Goal: Task Accomplishment & Management: Use online tool/utility

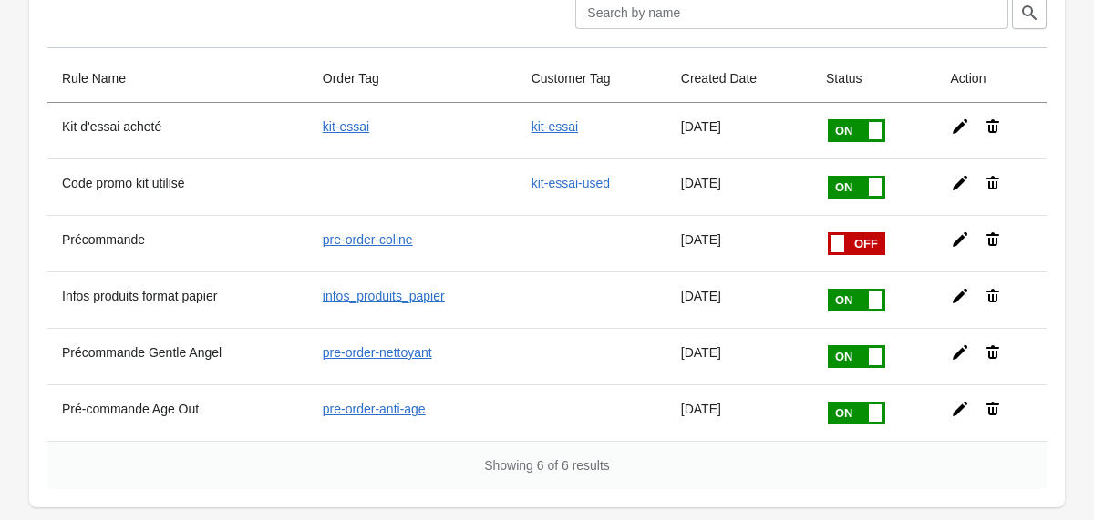
scroll to position [107, 0]
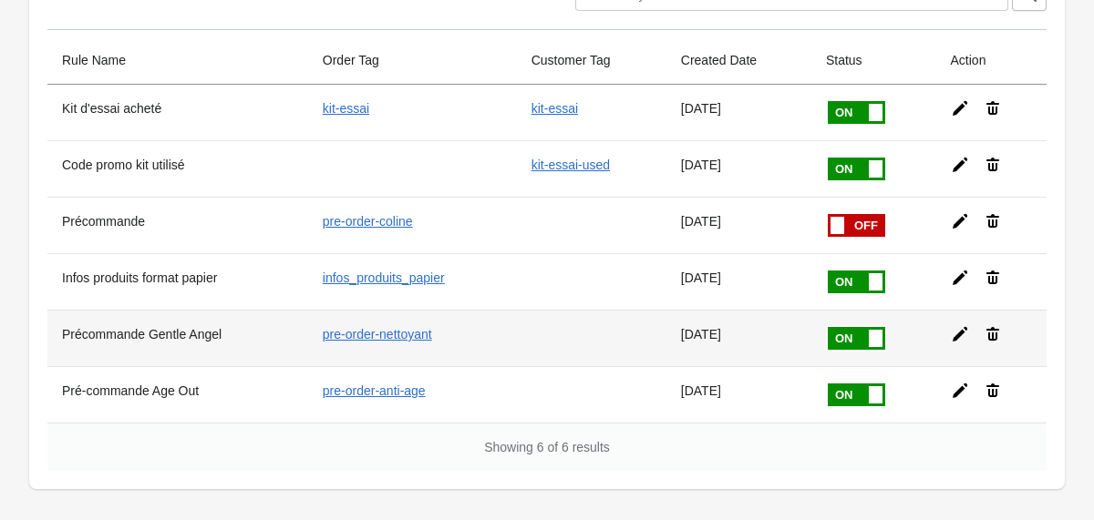
click at [963, 334] on icon at bounding box center [960, 334] width 15 height 15
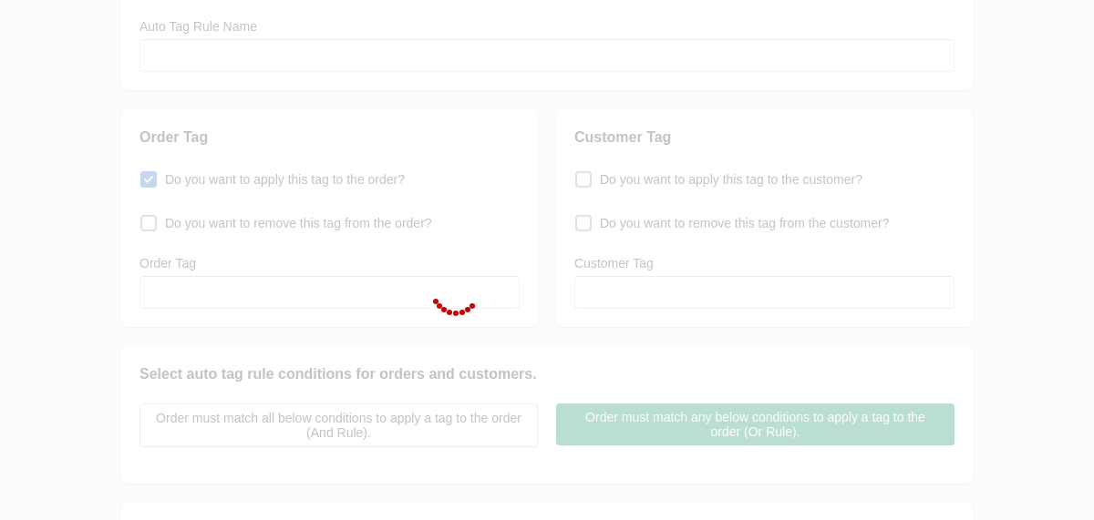
type input "Précommande Gentle Angel"
checkbox input "true"
type input "pre-order-nettoyant"
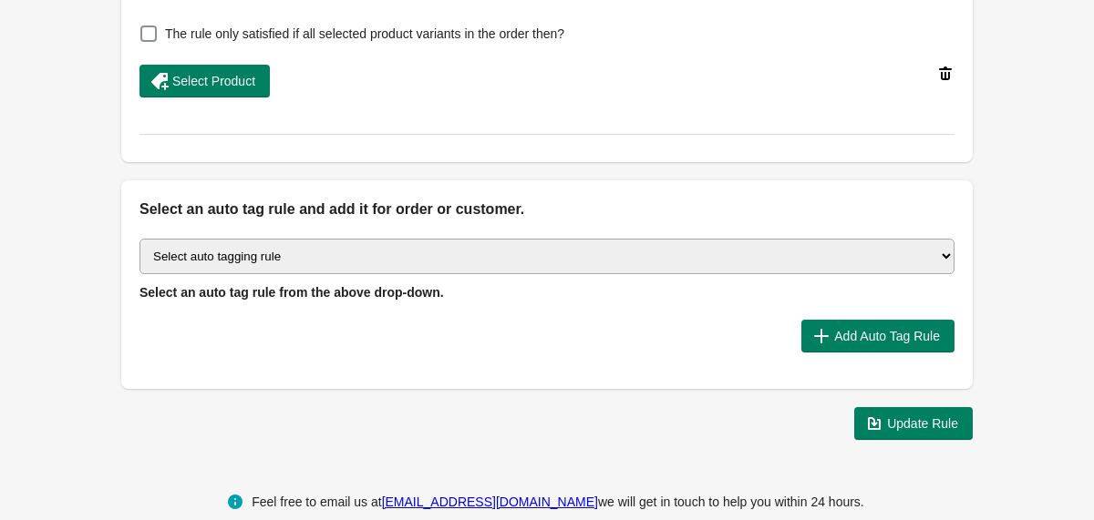
scroll to position [852, 0]
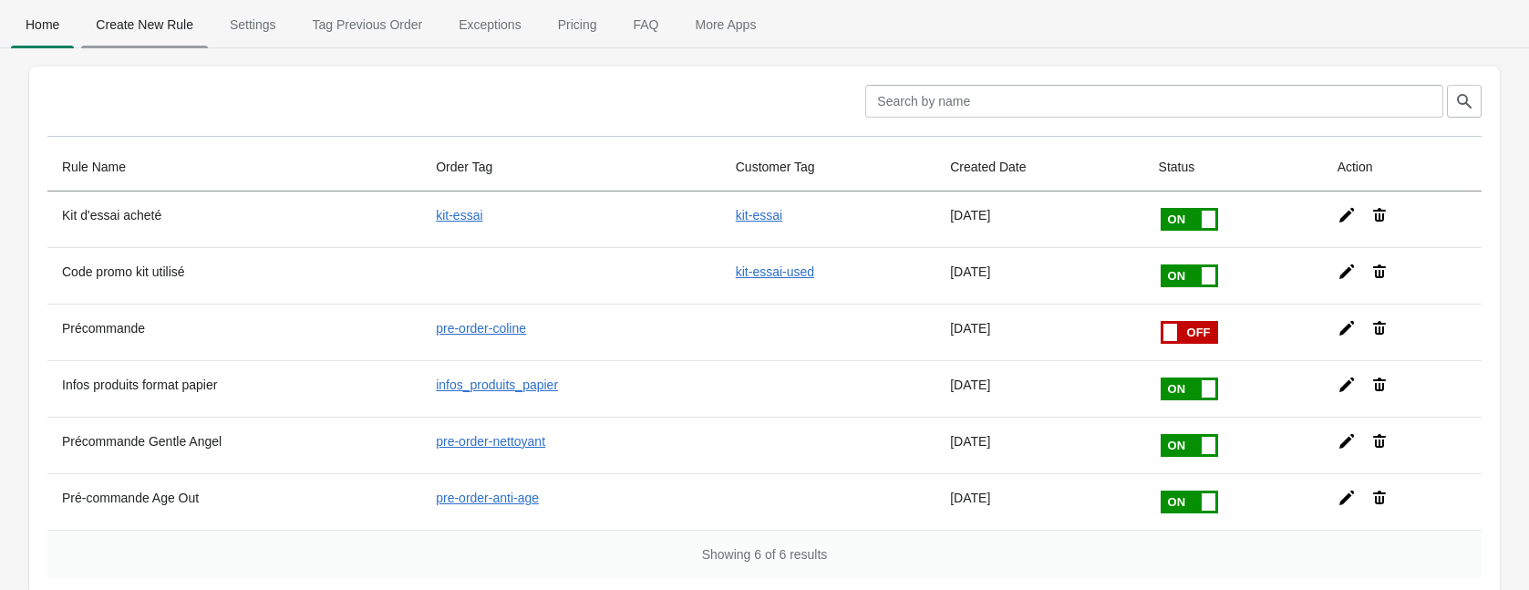
click at [118, 12] on span "Create New Rule" at bounding box center [144, 24] width 127 height 33
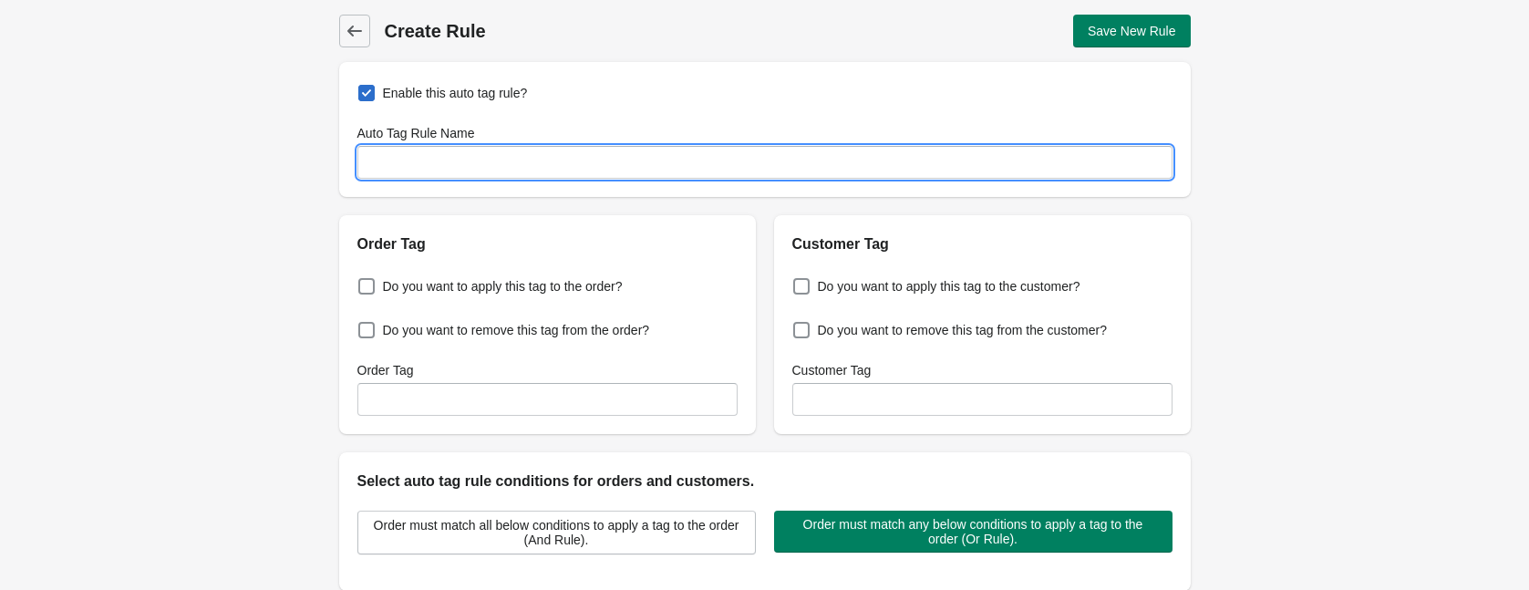
click at [433, 152] on input "Auto Tag Rule Name" at bounding box center [764, 162] width 815 height 33
type input "Précommande Déodorant agrumes"
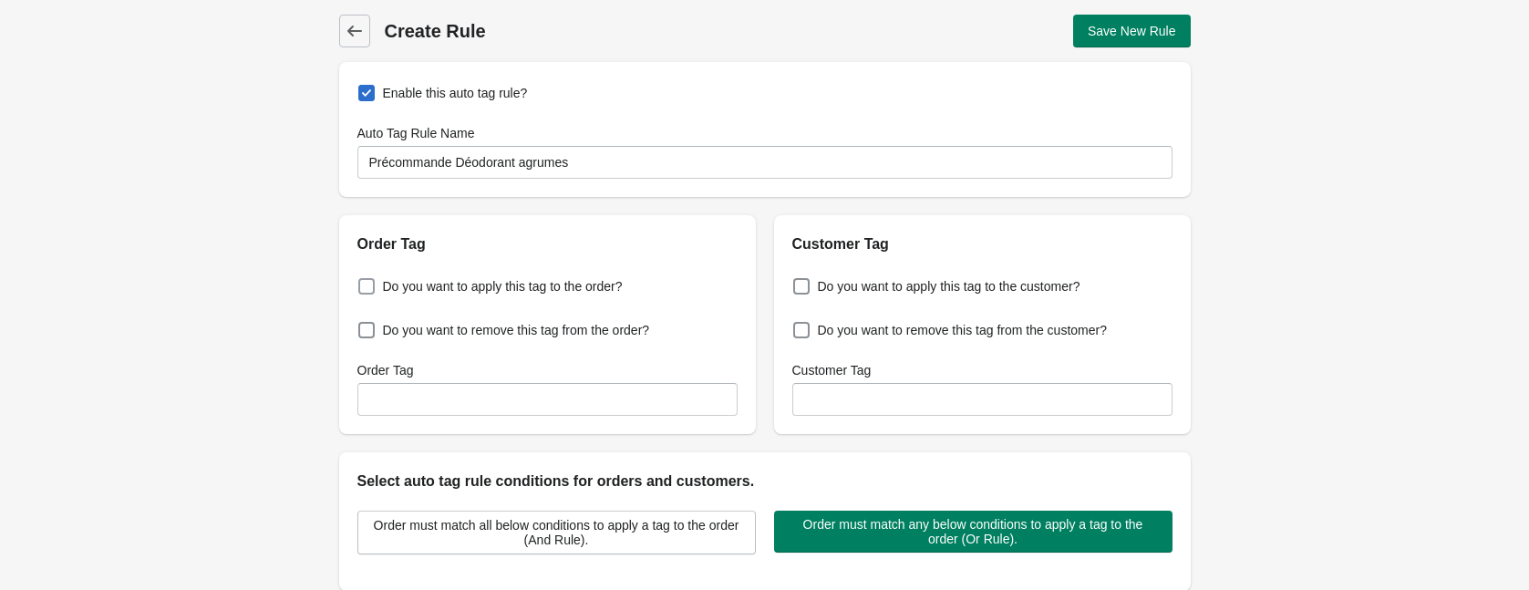
click at [488, 285] on span "Do you want to apply this tag to the order?" at bounding box center [503, 286] width 240 height 18
click at [363, 282] on input "Do you want to apply this tag to the order?" at bounding box center [362, 281] width 1 height 1
checkbox input "true"
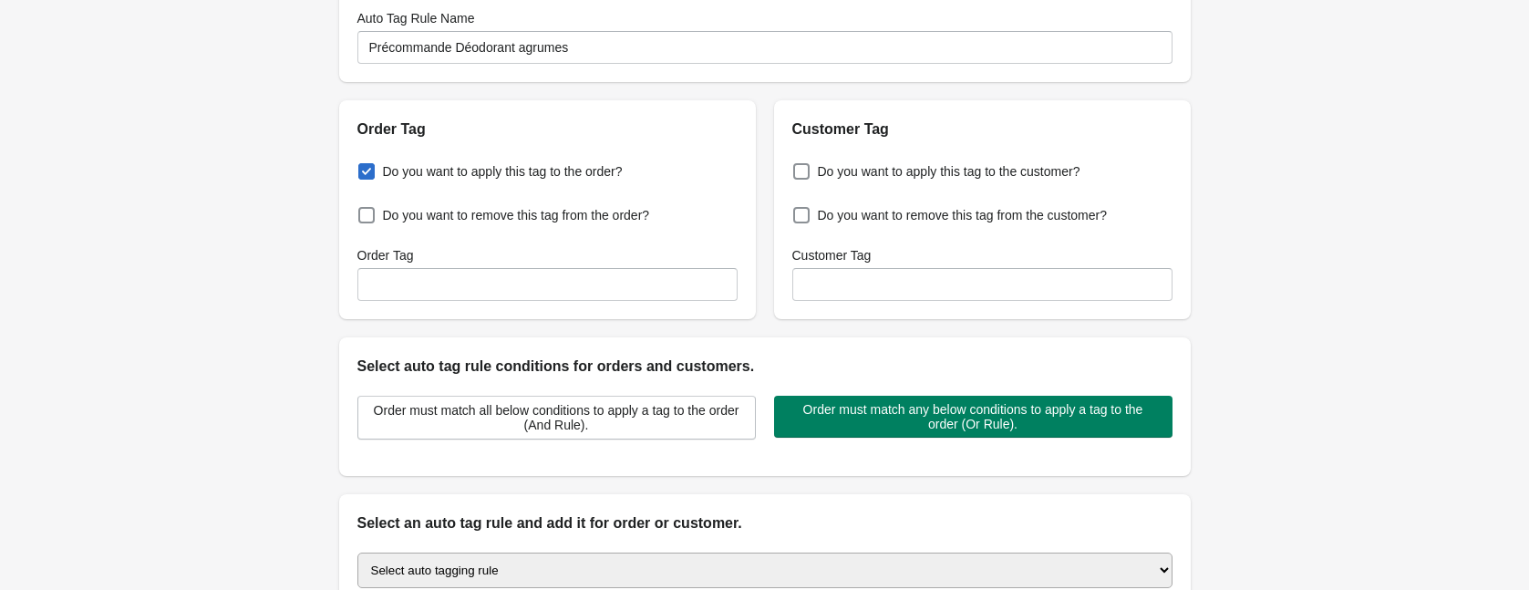
scroll to position [121, 0]
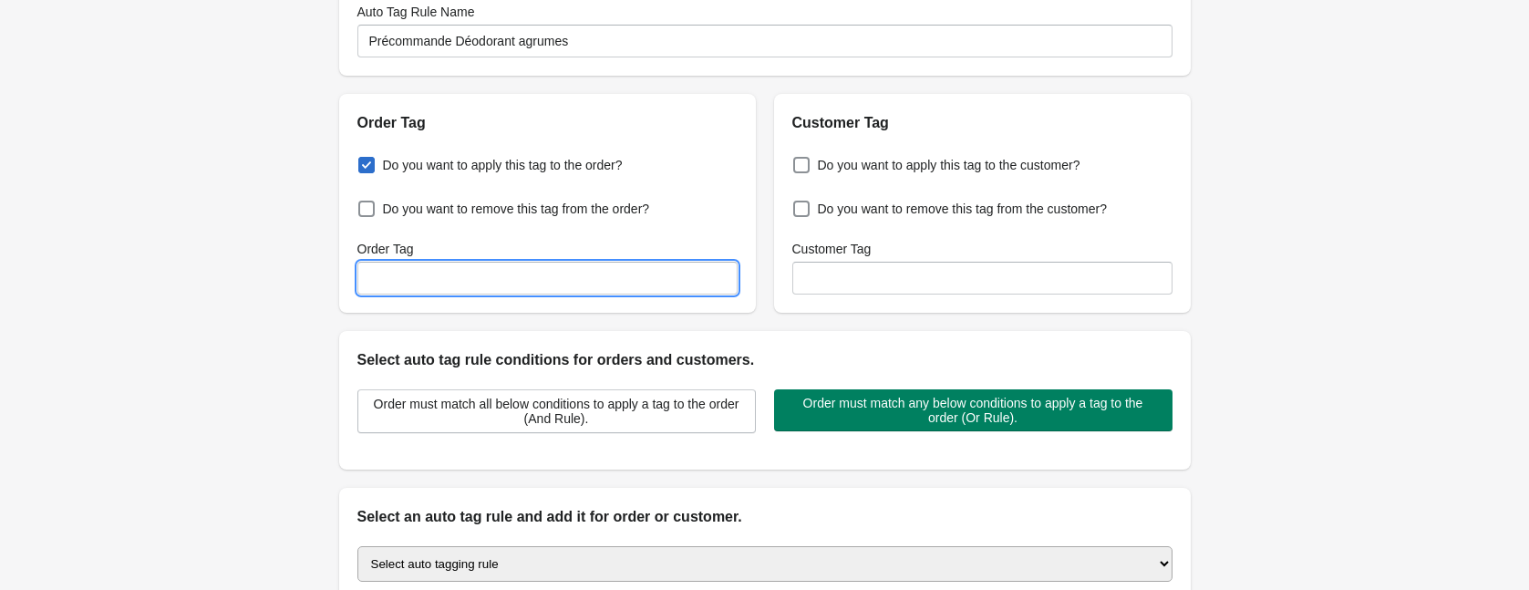
click at [503, 282] on input "Order Tag" at bounding box center [547, 278] width 380 height 33
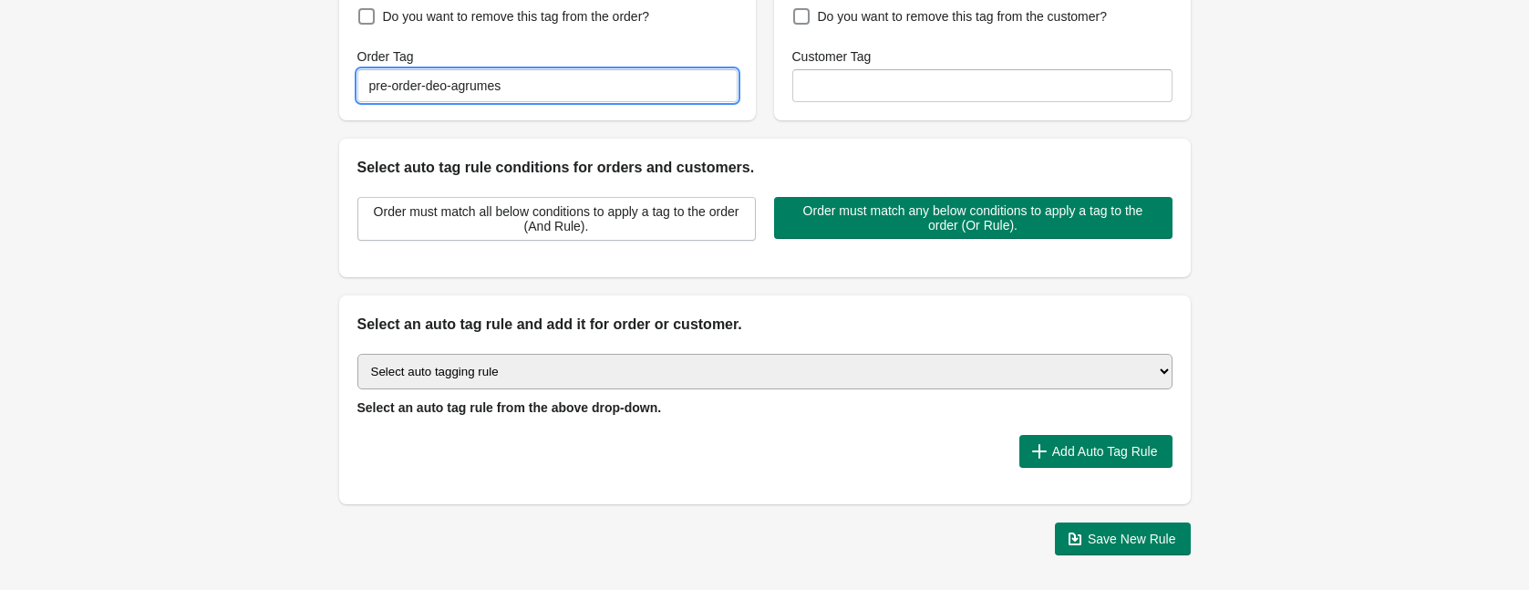
scroll to position [388, 0]
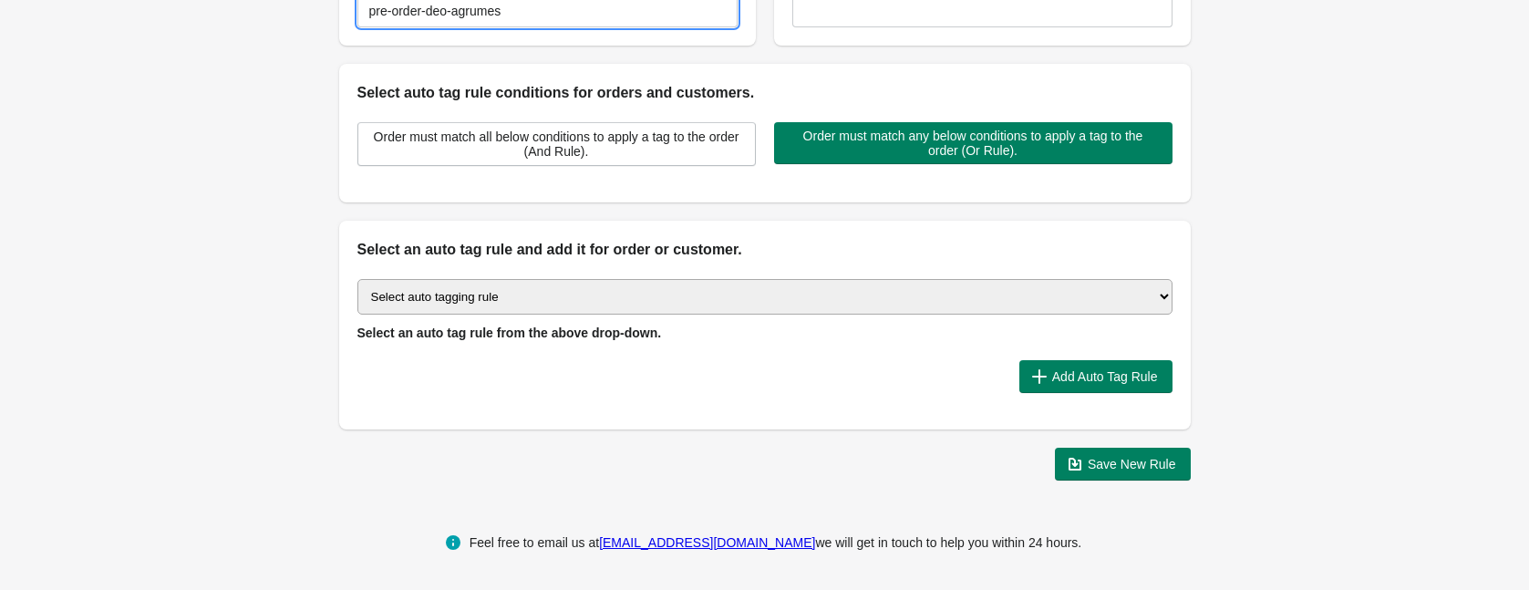
type input "pre-order-deo-agrumes"
click at [870, 285] on select "Select auto tagging rule Tag by order amount Tag based on the order count (Volu…" at bounding box center [764, 297] width 815 height 36
select select "1"
click at [357, 279] on select "Select auto tagging rule Tag by order amount Tag based on the order count (Volu…" at bounding box center [764, 297] width 815 height 36
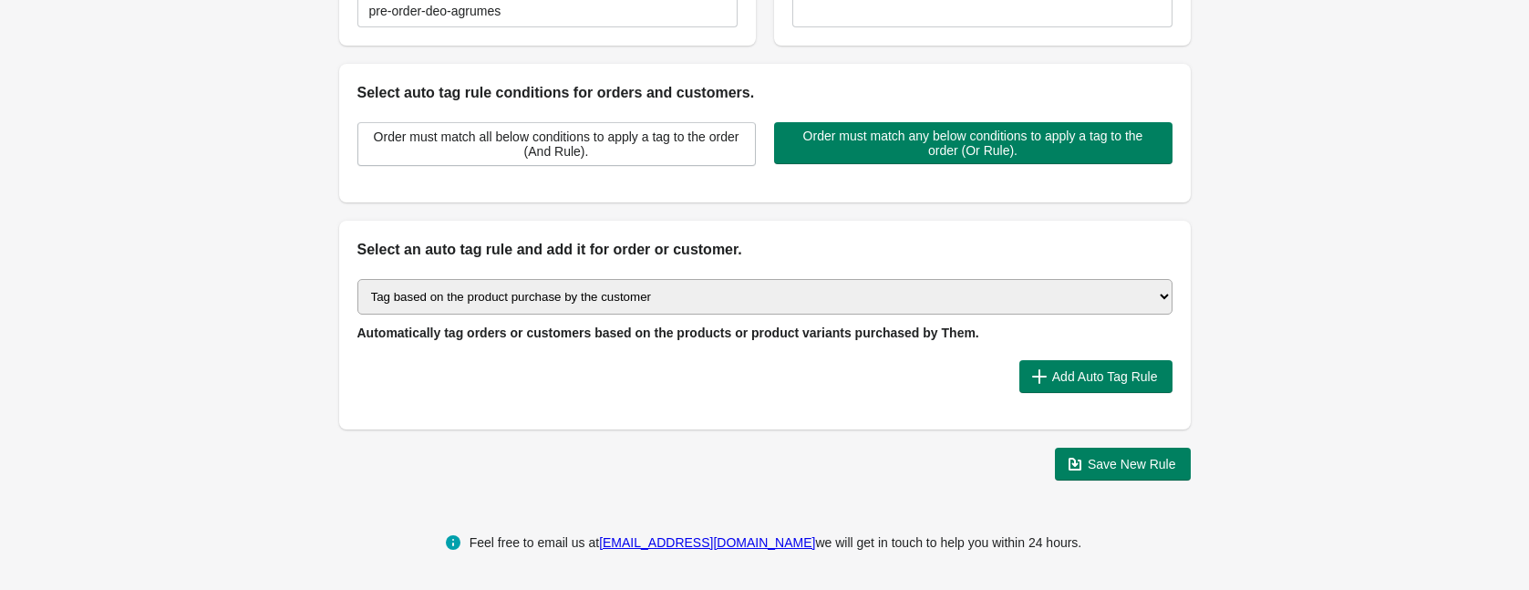
click at [771, 339] on span "Automatically tag orders or customers based on the products or product variants…" at bounding box center [668, 332] width 622 height 15
click at [1097, 379] on span "Add Auto Tag Rule" at bounding box center [1105, 376] width 106 height 15
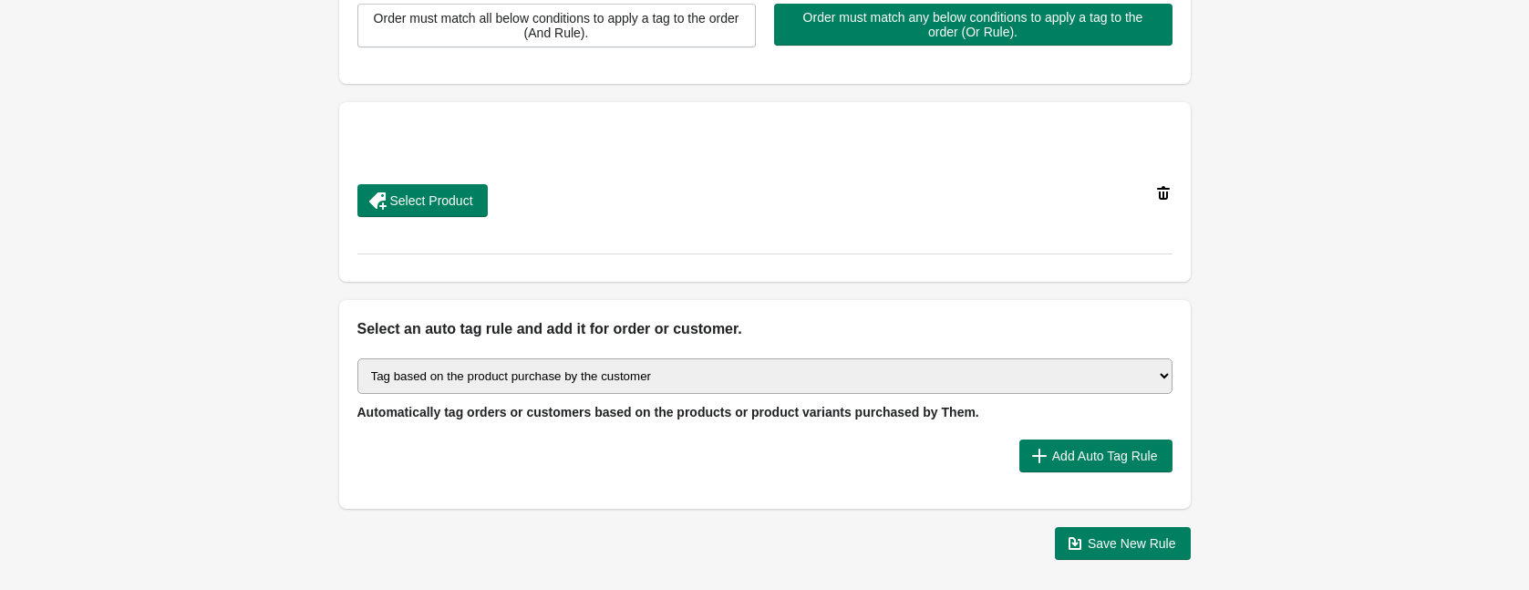
scroll to position [521, 0]
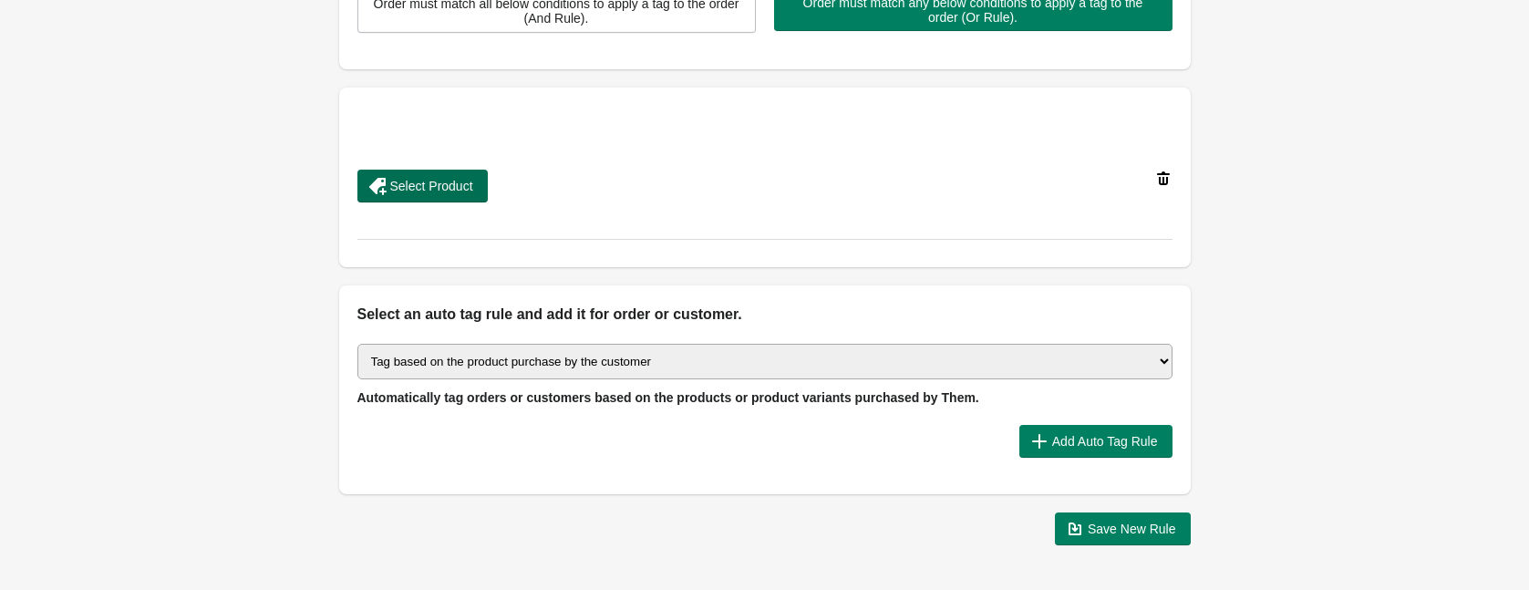
click at [440, 179] on span "Select Product" at bounding box center [431, 186] width 83 height 15
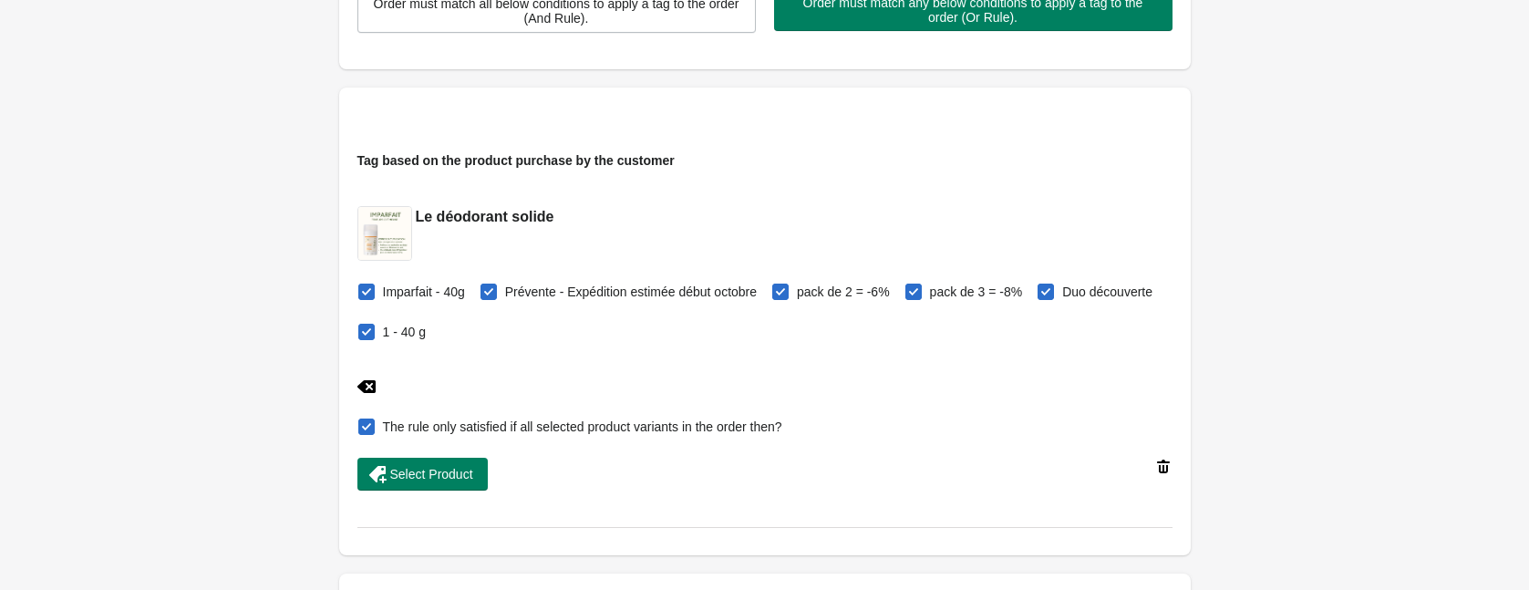
click at [371, 294] on span at bounding box center [366, 291] width 16 height 16
click at [363, 287] on input "Imparfait - 40g" at bounding box center [362, 286] width 1 height 1
checkbox input "false"
click at [788, 287] on span at bounding box center [780, 291] width 16 height 16
click at [777, 287] on input "pack de 2 = -6%" at bounding box center [776, 286] width 1 height 1
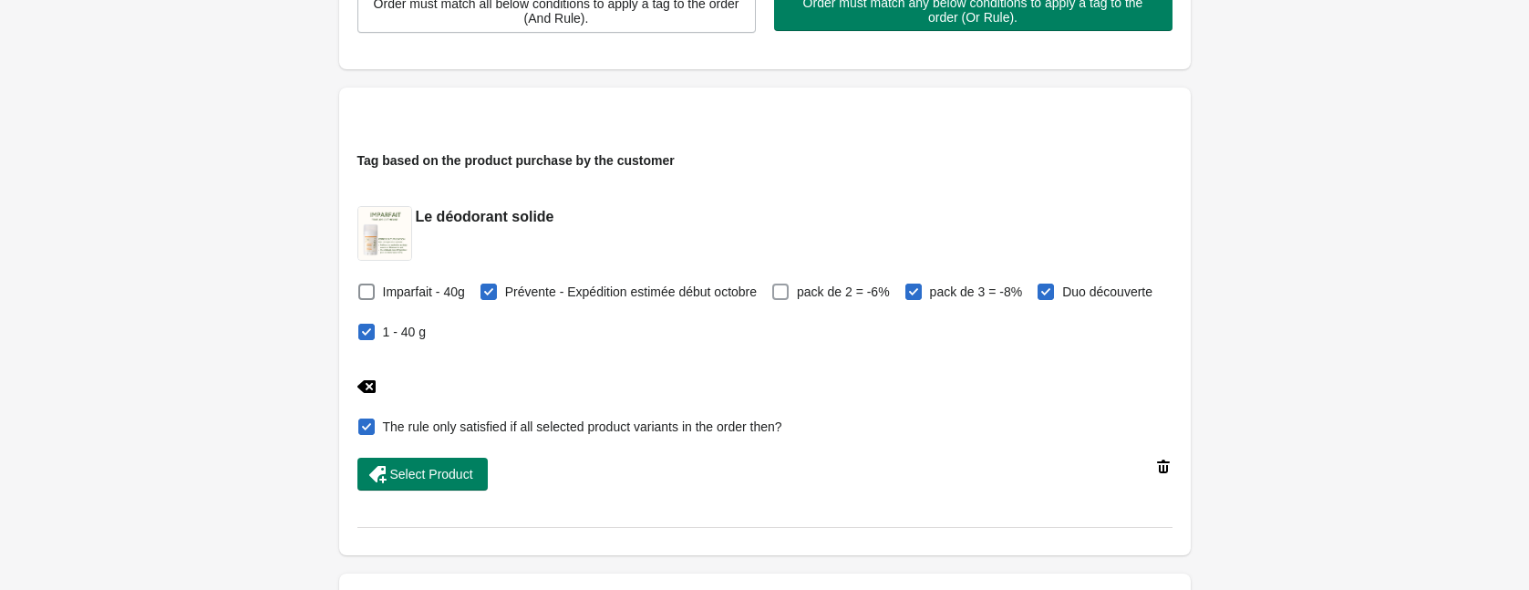
checkbox input "false"
click at [946, 291] on label "pack de 3 = -8%" at bounding box center [963, 292] width 118 height 26
click at [910, 287] on input "pack de 3 = -8%" at bounding box center [909, 286] width 1 height 1
checkbox input "false"
click at [1037, 300] on span at bounding box center [1045, 291] width 16 height 16
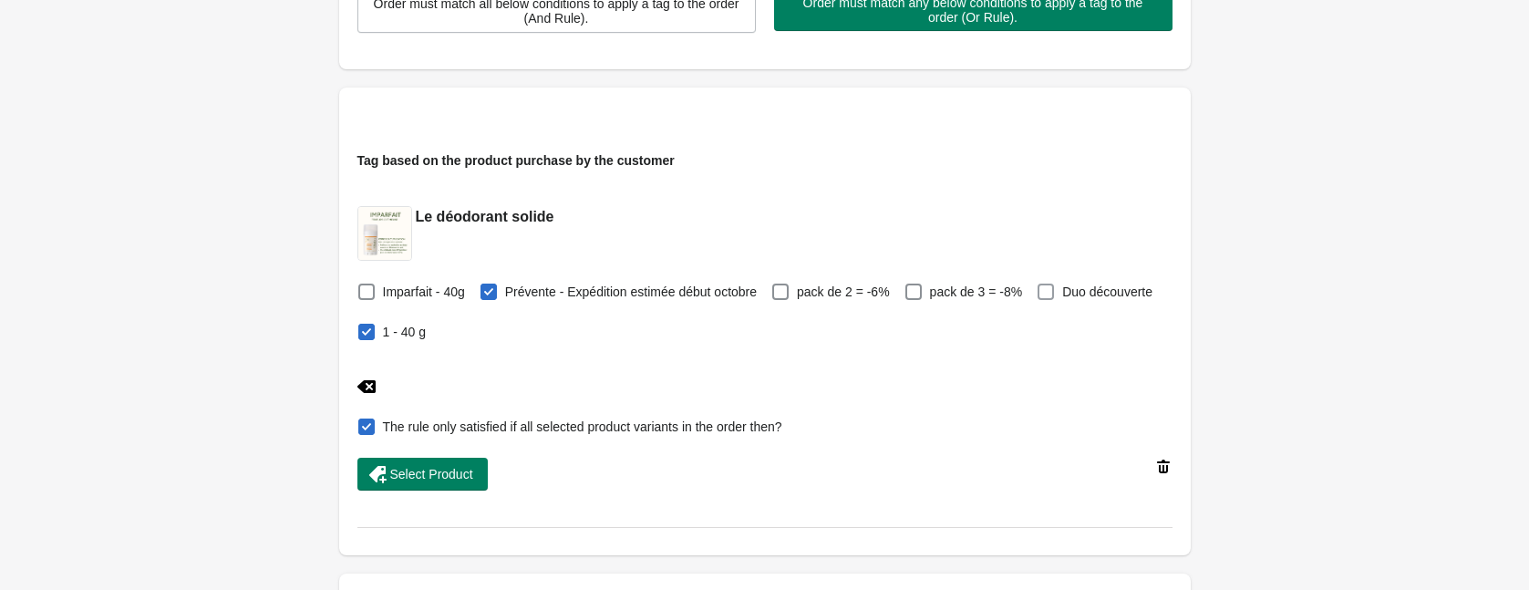
click at [1041, 287] on input "Duo découverte" at bounding box center [1041, 286] width 1 height 1
checkbox input "false"
click at [375, 333] on span at bounding box center [366, 332] width 16 height 16
click at [363, 327] on input "1 - 40 g" at bounding box center [362, 326] width 1 height 1
checkbox input "false"
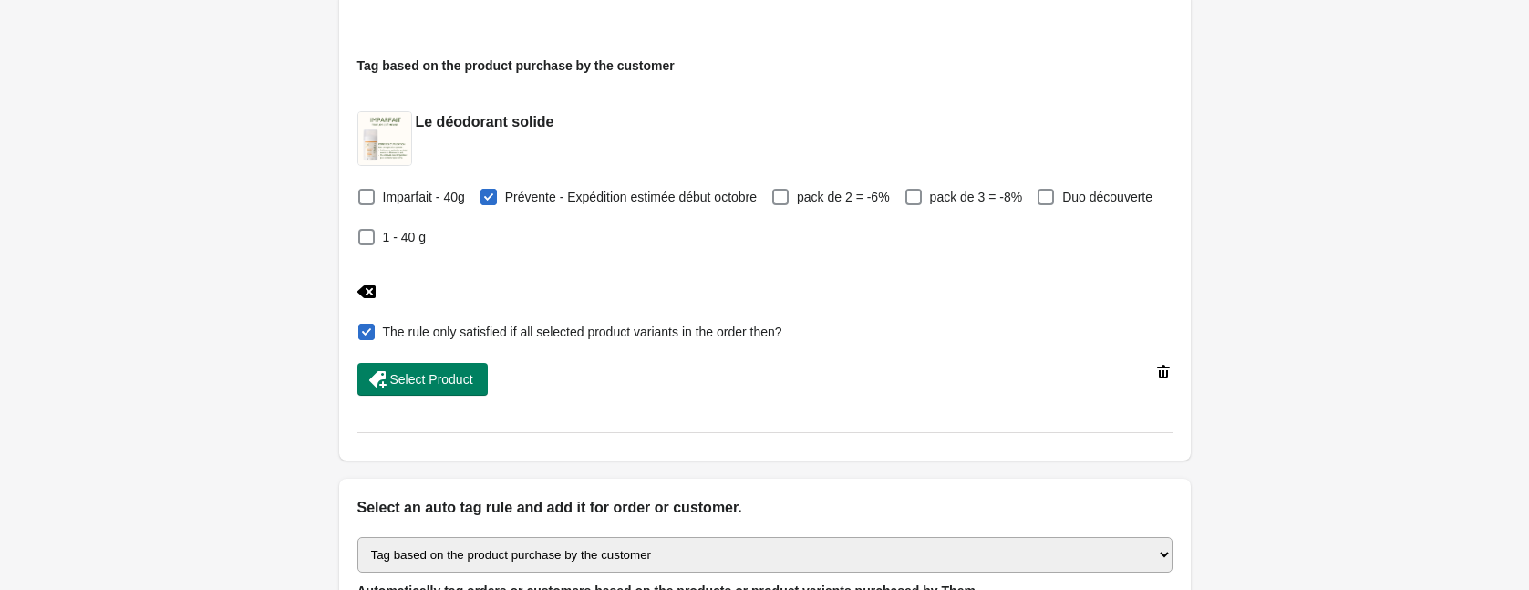
scroll to position [621, 0]
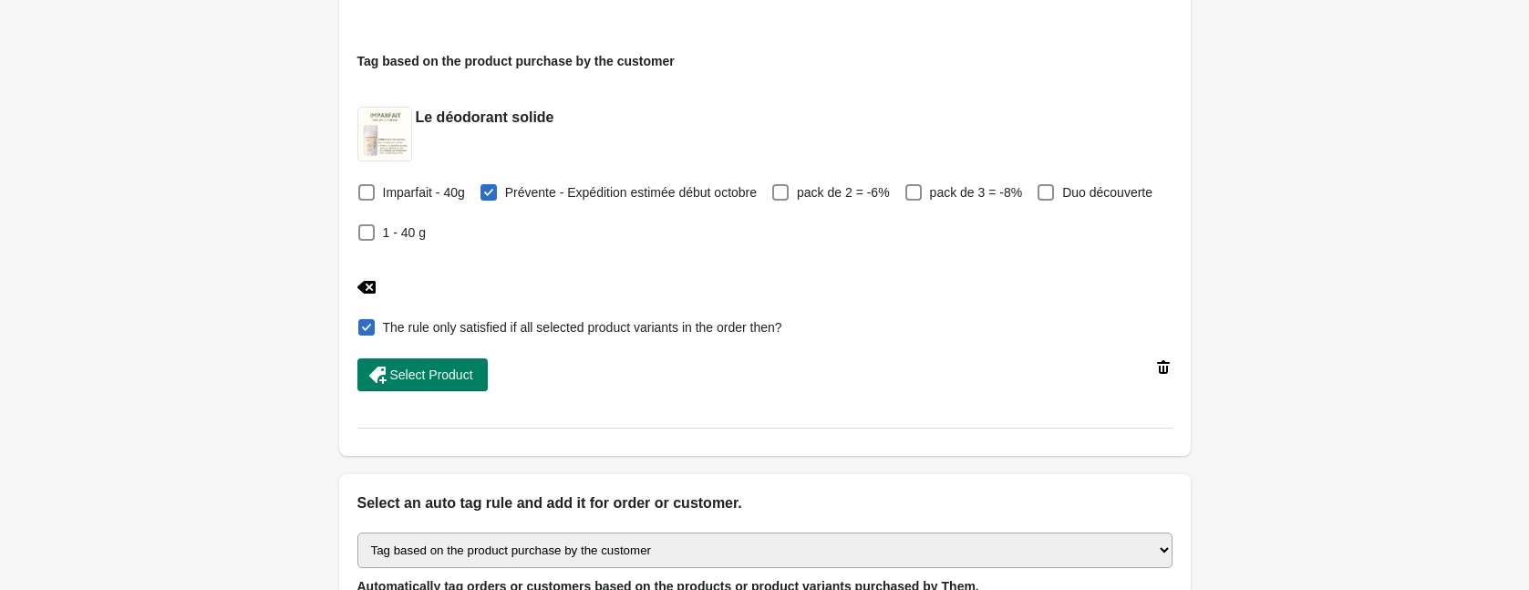
click at [357, 333] on span at bounding box center [366, 327] width 18 height 18
click at [362, 323] on input "The rule only satisfied if all selected product variants in the order then?" at bounding box center [362, 322] width 1 height 1
checkbox input "false"
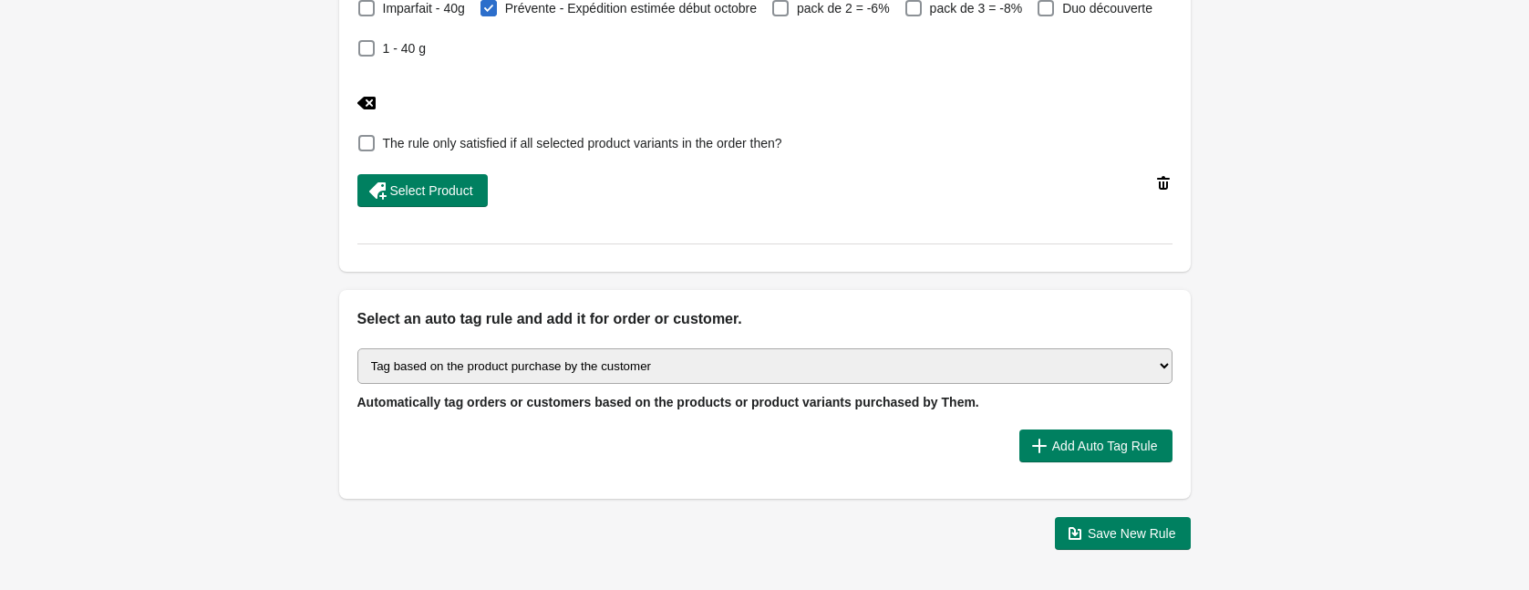
scroll to position [874, 0]
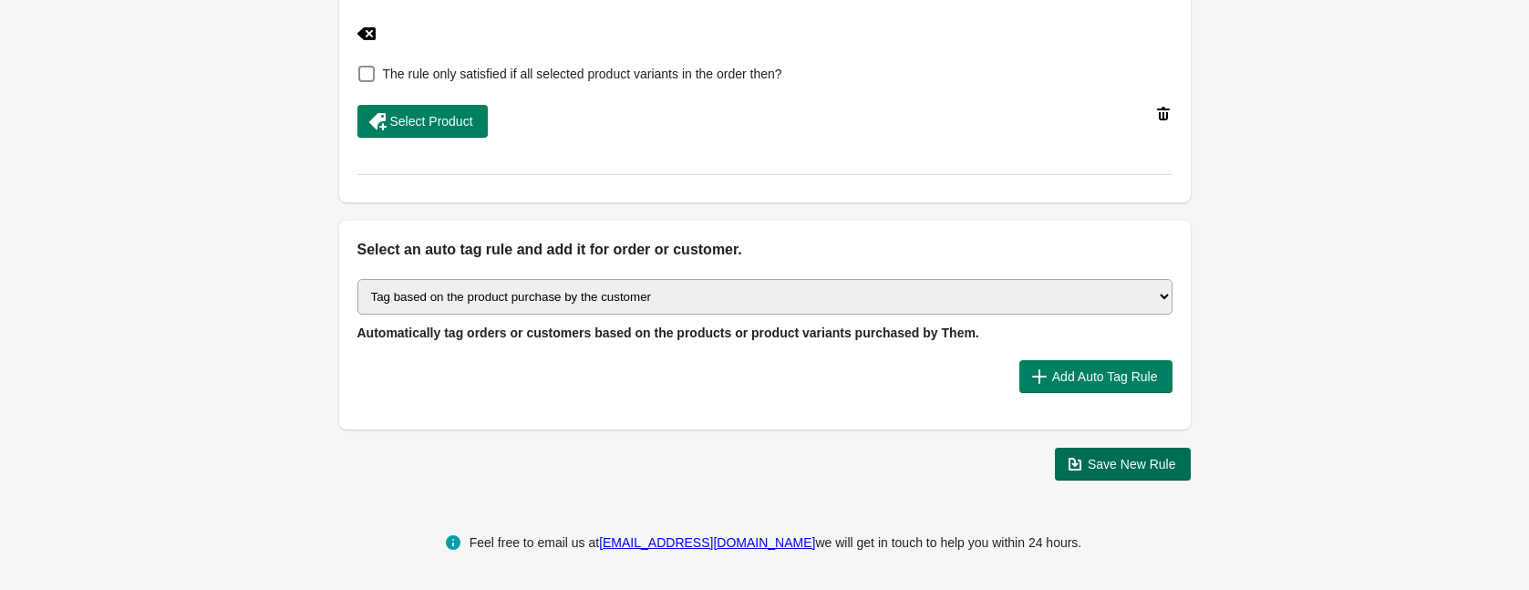
click at [1101, 468] on span "Save New Rule" at bounding box center [1131, 464] width 88 height 15
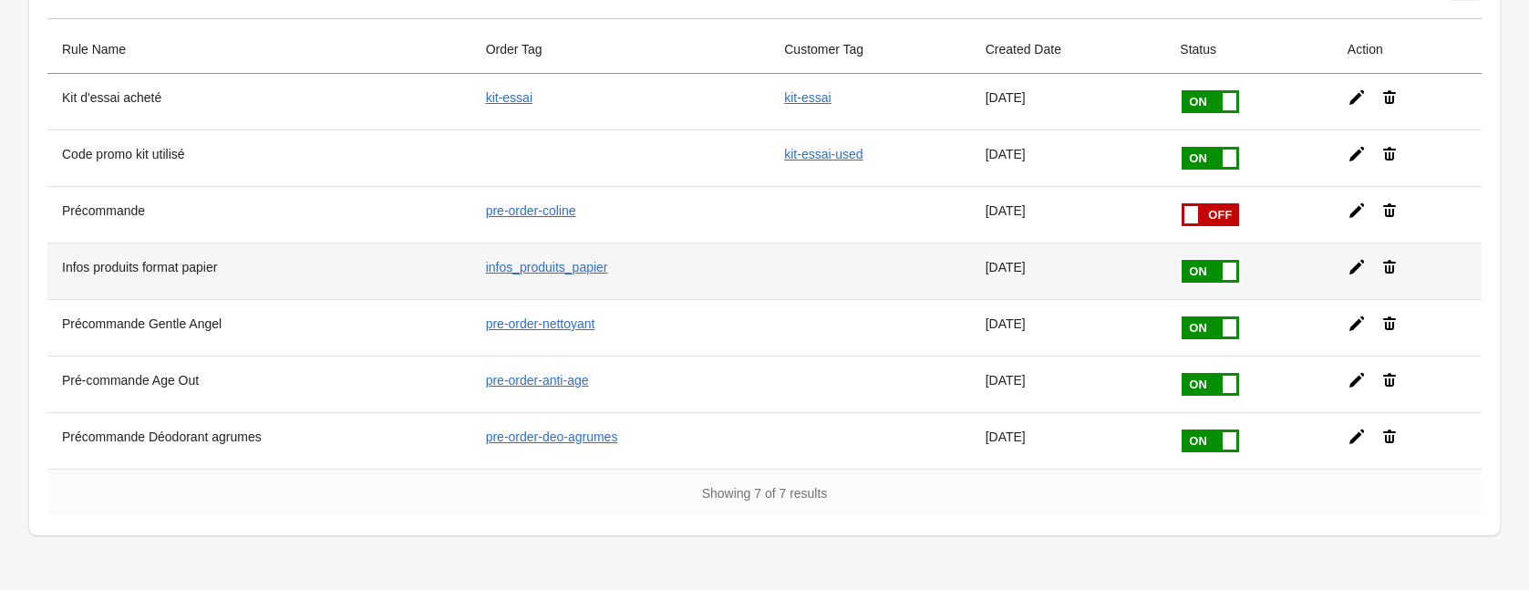
scroll to position [119, 0]
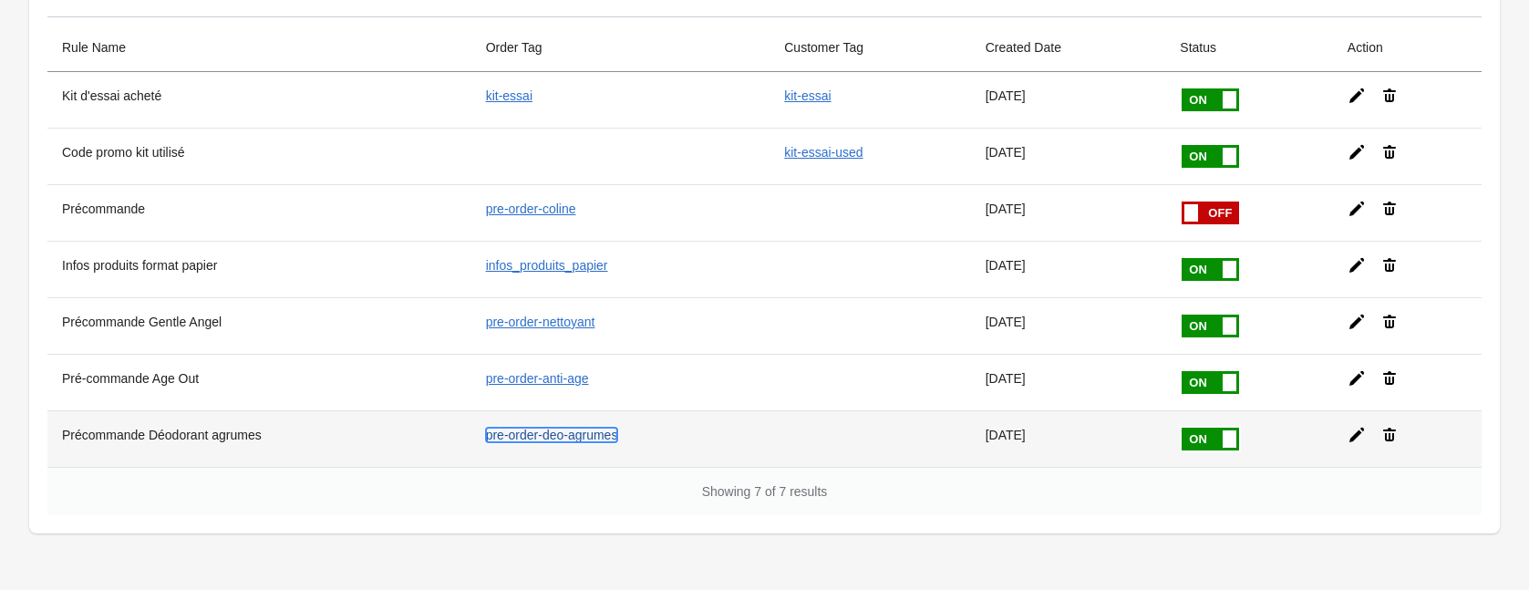
click at [575, 436] on link "pre-order-deo-agrumes" at bounding box center [552, 434] width 132 height 15
click at [1359, 433] on icon at bounding box center [1356, 434] width 15 height 15
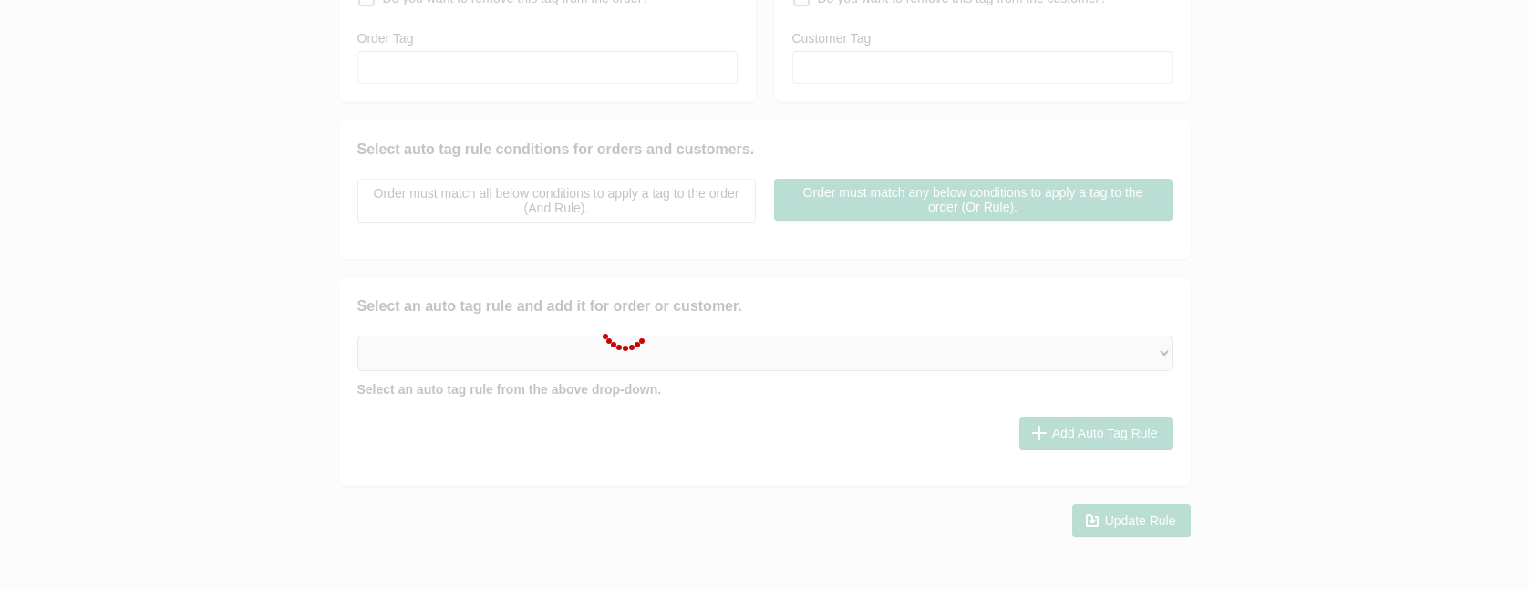
type input "Précommande Déodorant agrumes"
checkbox input "true"
type input "pre-order-deo-agrumes"
